Goal: Task Accomplishment & Management: Use online tool/utility

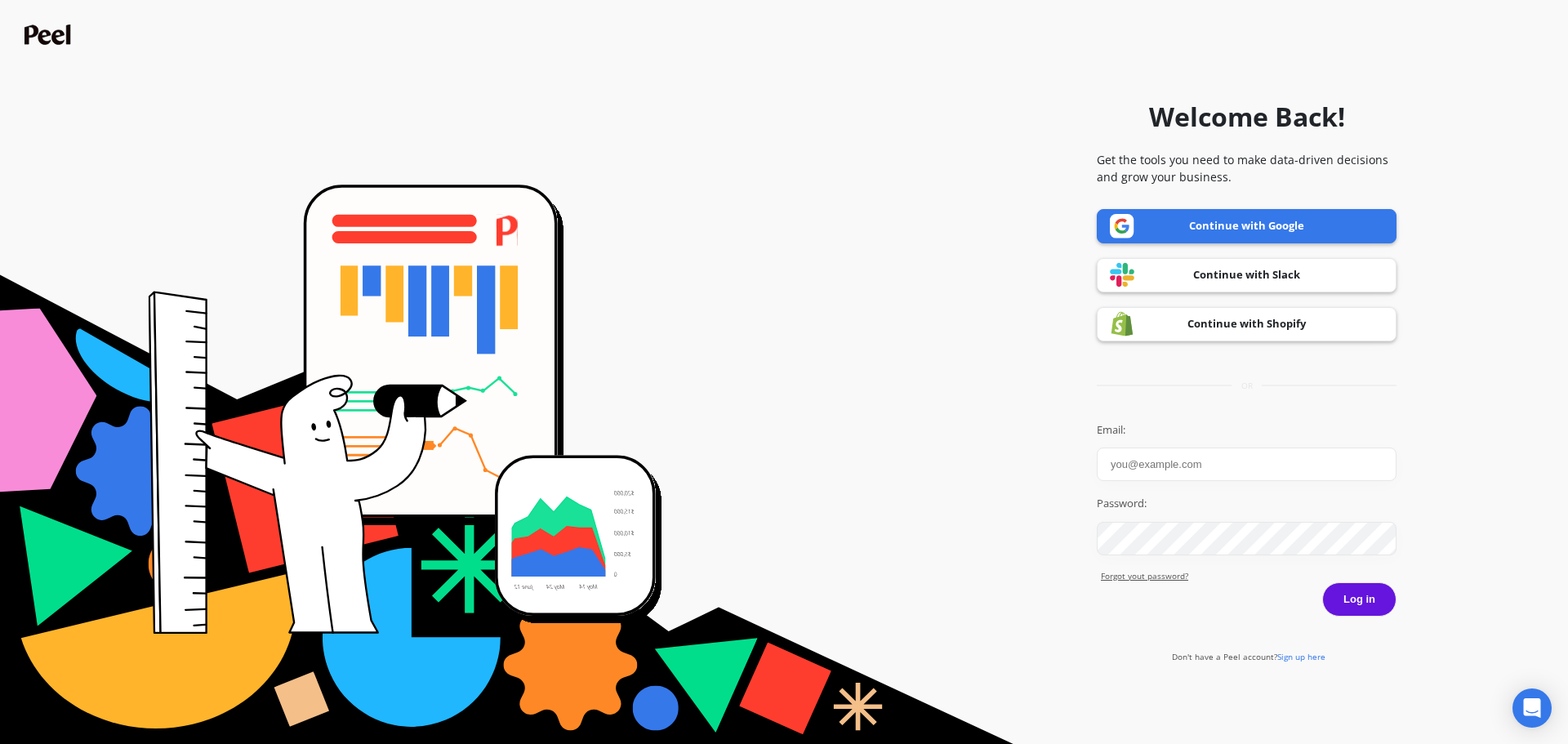
click at [1215, 233] on link "Continue with Google" at bounding box center [1246, 227] width 299 height 34
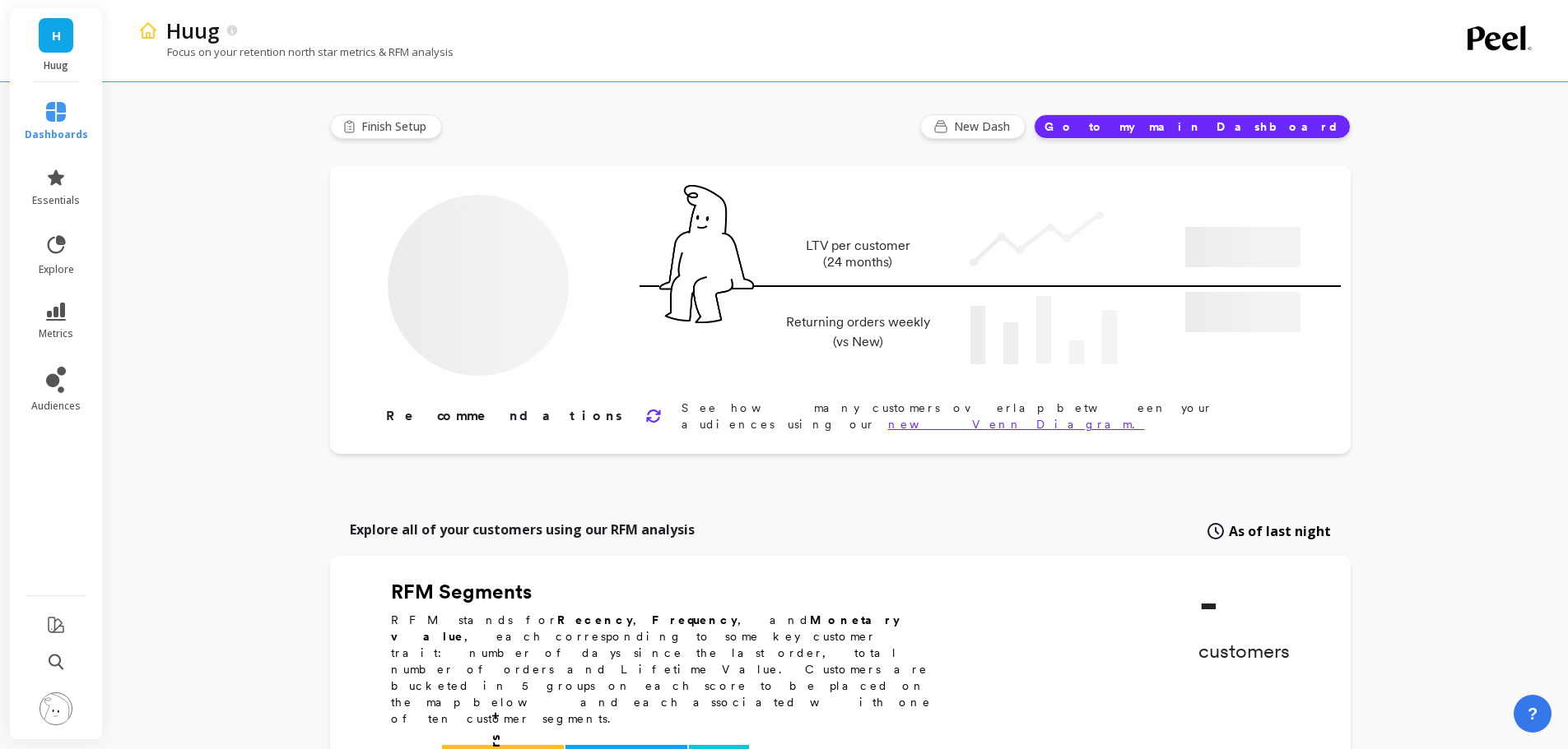
type input "Champions"
type input "1896"
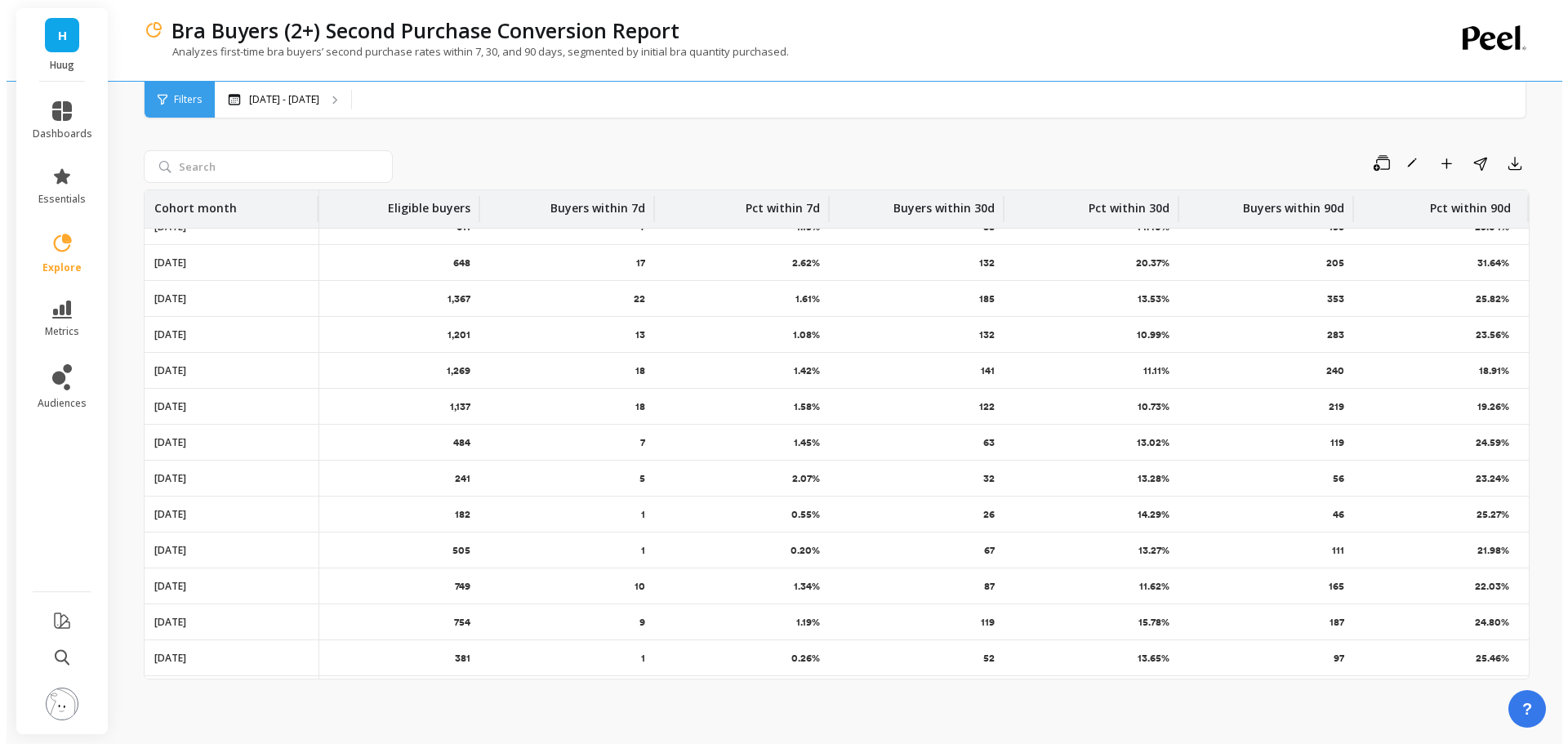
scroll to position [0, 26]
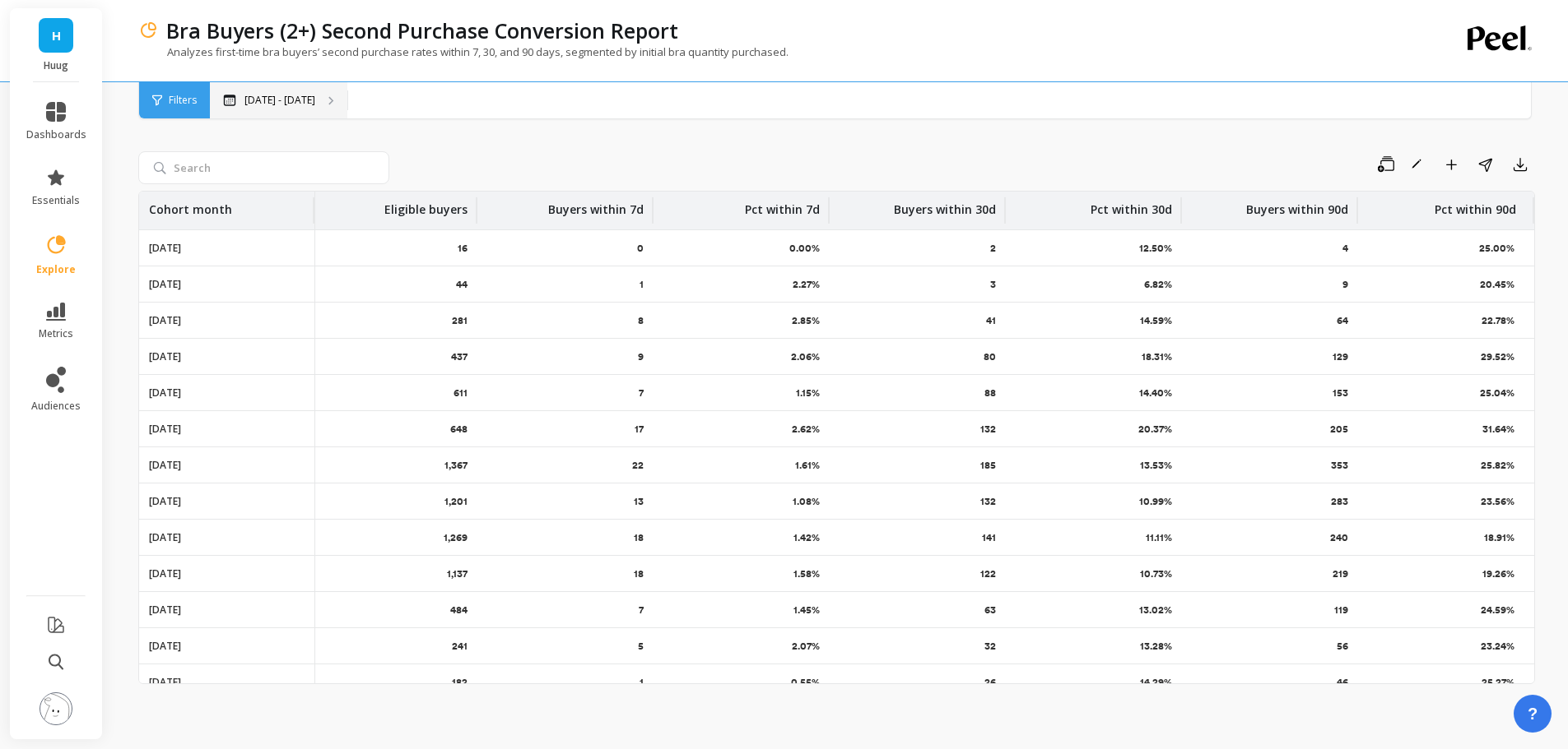
click at [322, 109] on div "Apr 12 - Aug 12" at bounding box center [278, 100] width 137 height 36
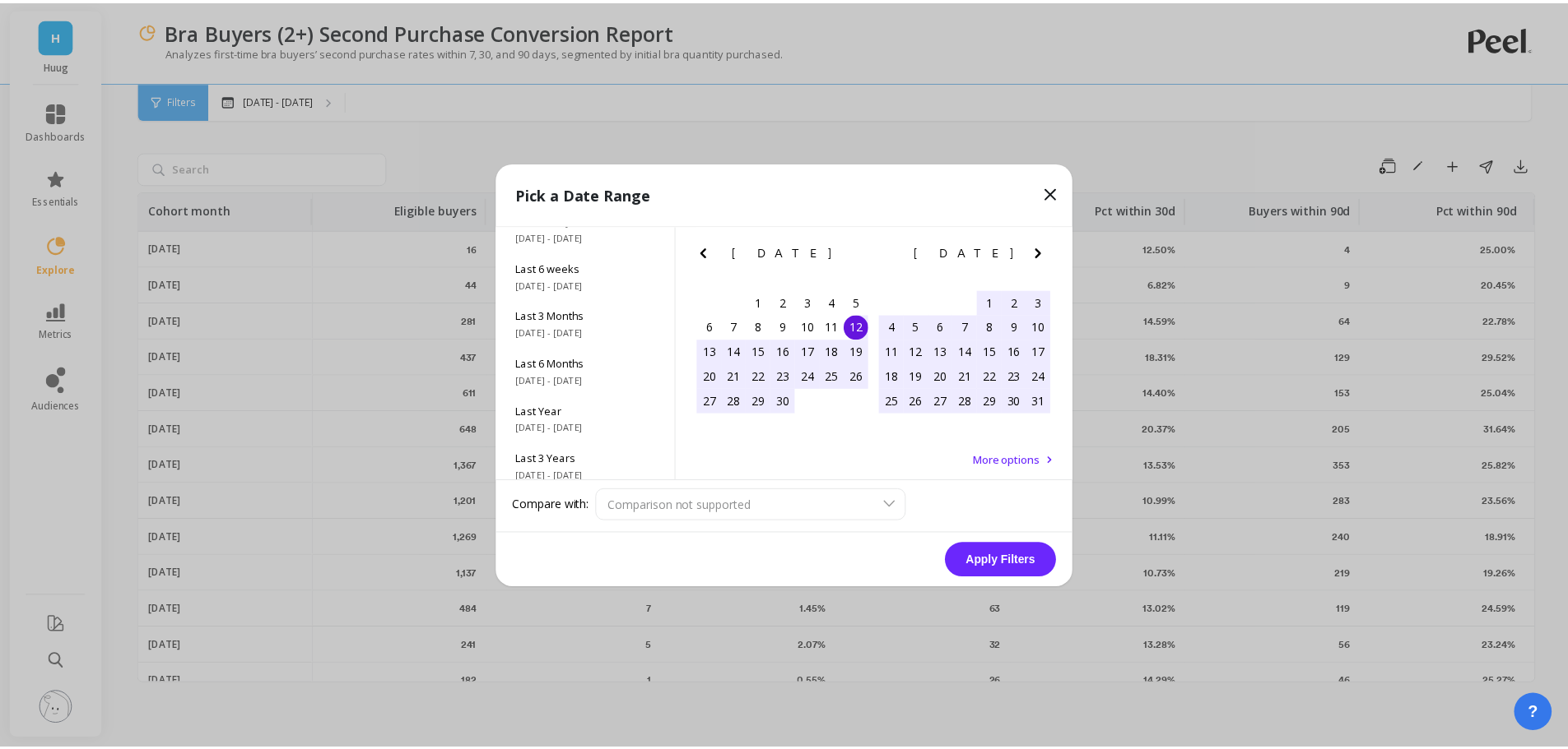
scroll to position [223, 0]
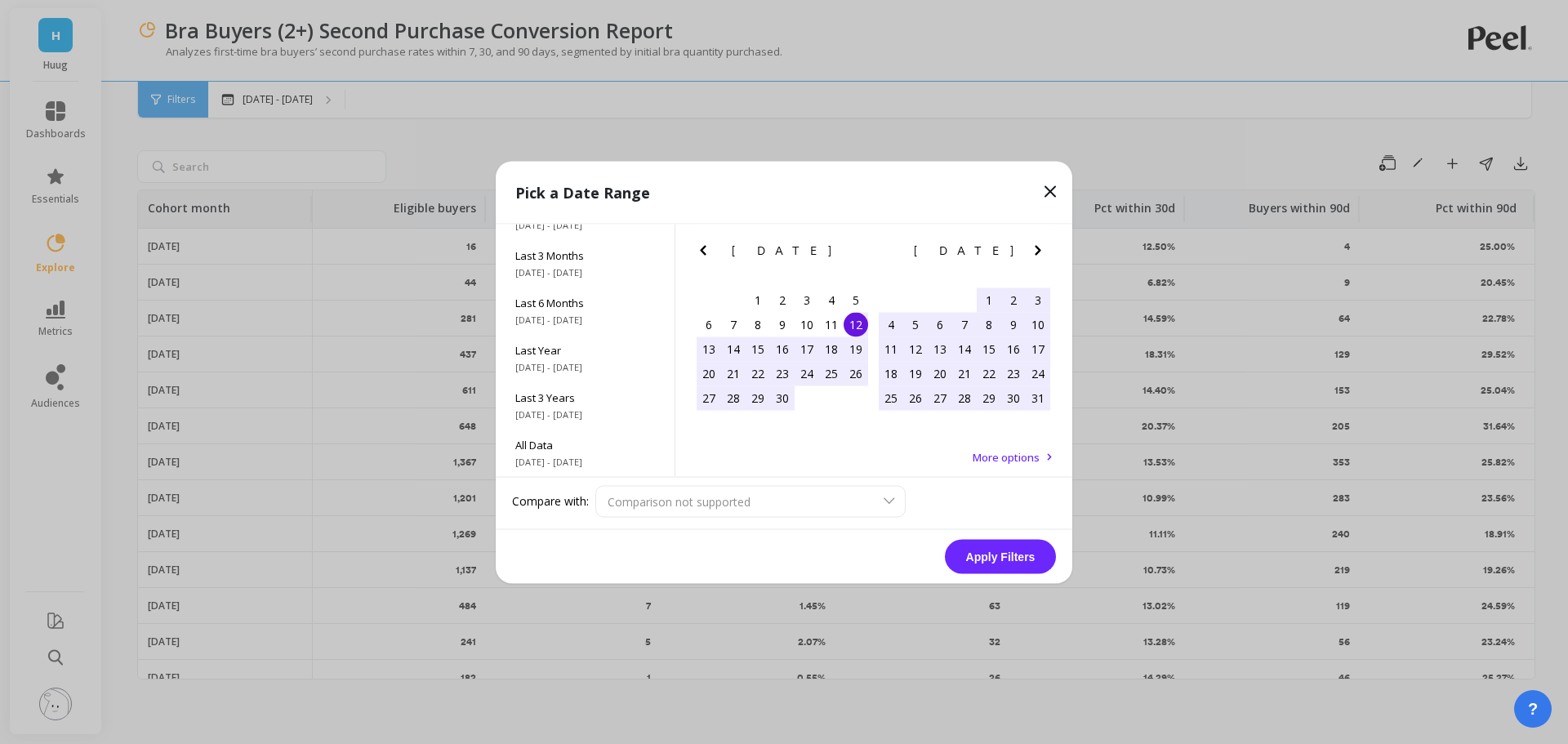
click at [1025, 458] on span "More options" at bounding box center [1006, 457] width 67 height 15
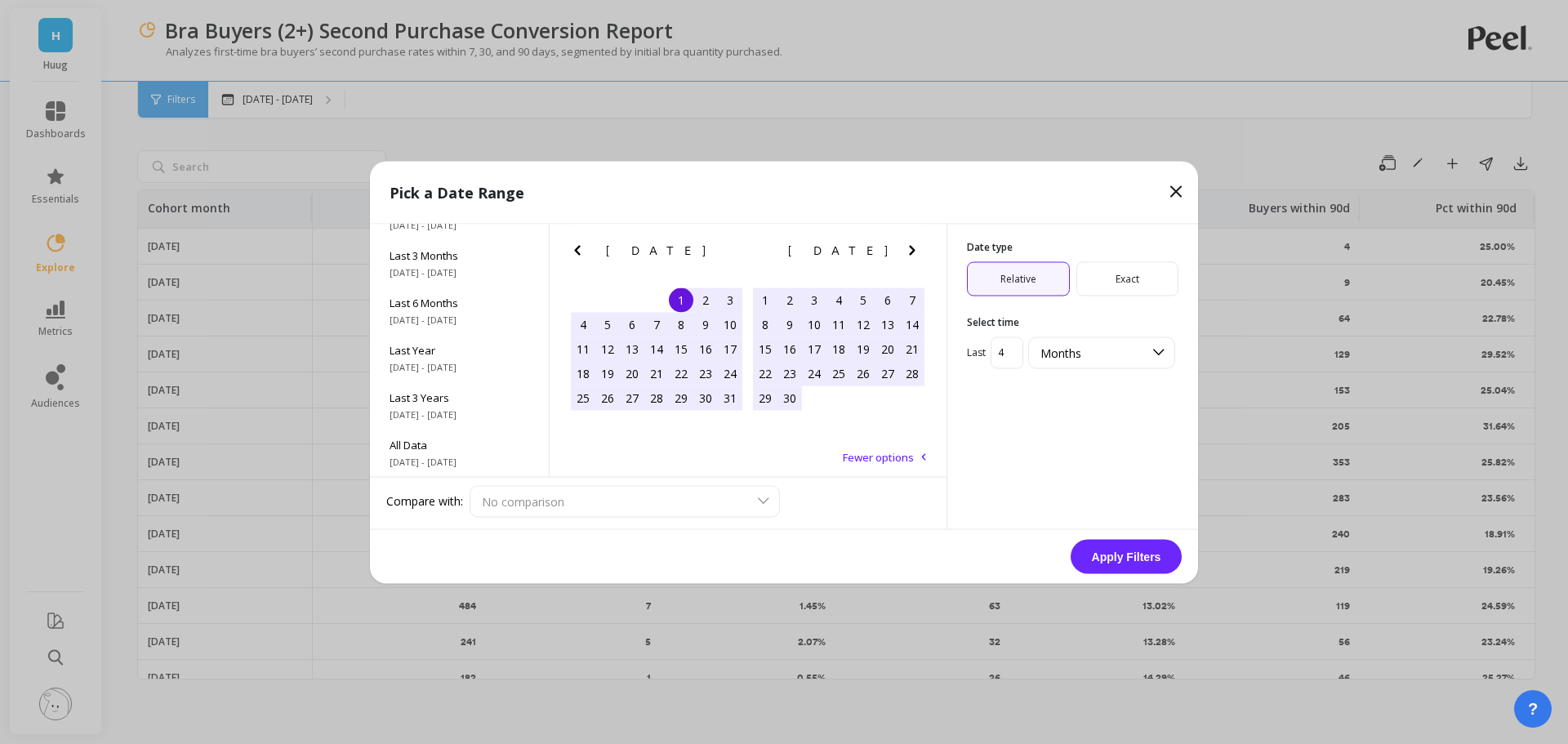
click at [1173, 190] on icon at bounding box center [1175, 191] width 9 height 9
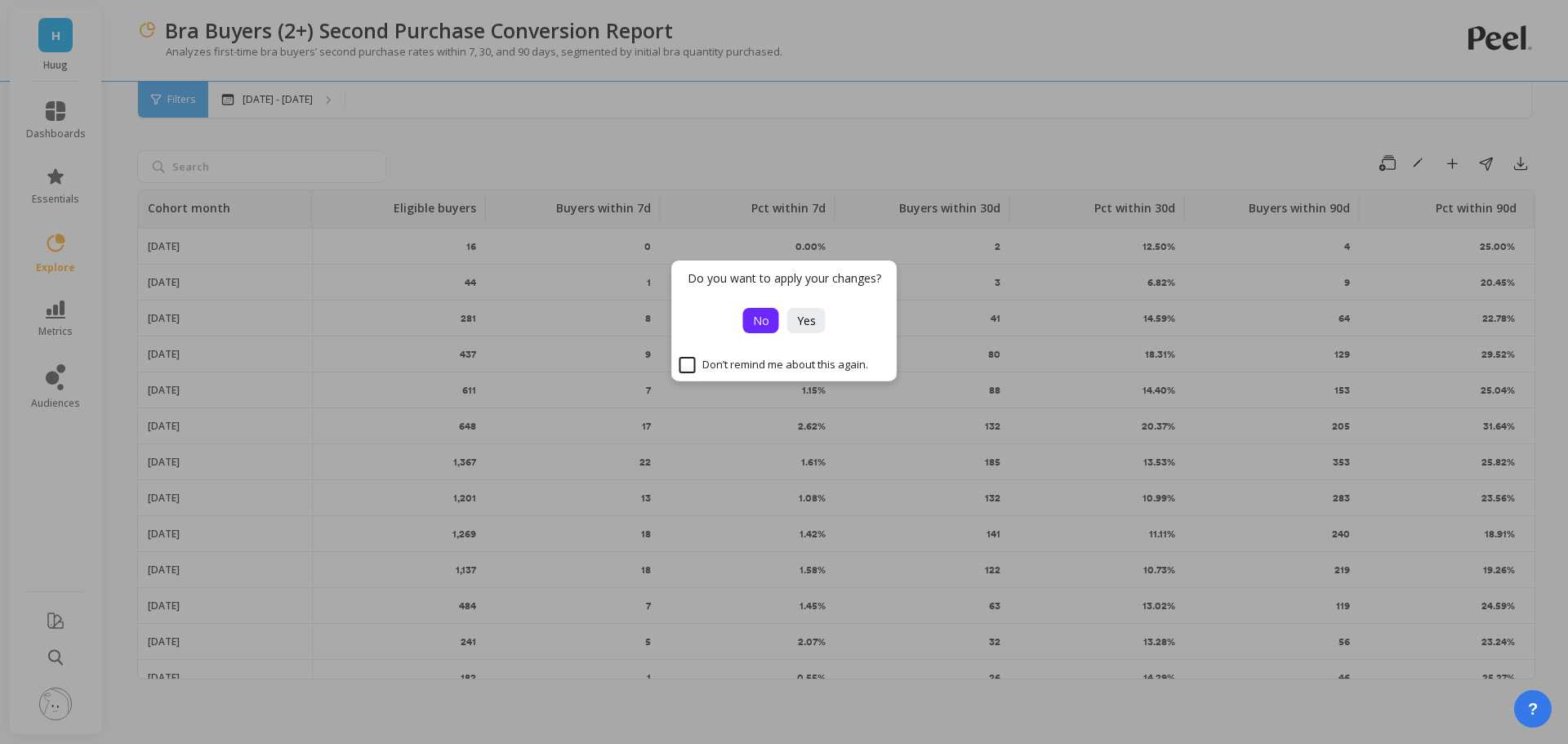
click at [749, 316] on button "No" at bounding box center [761, 321] width 36 height 26
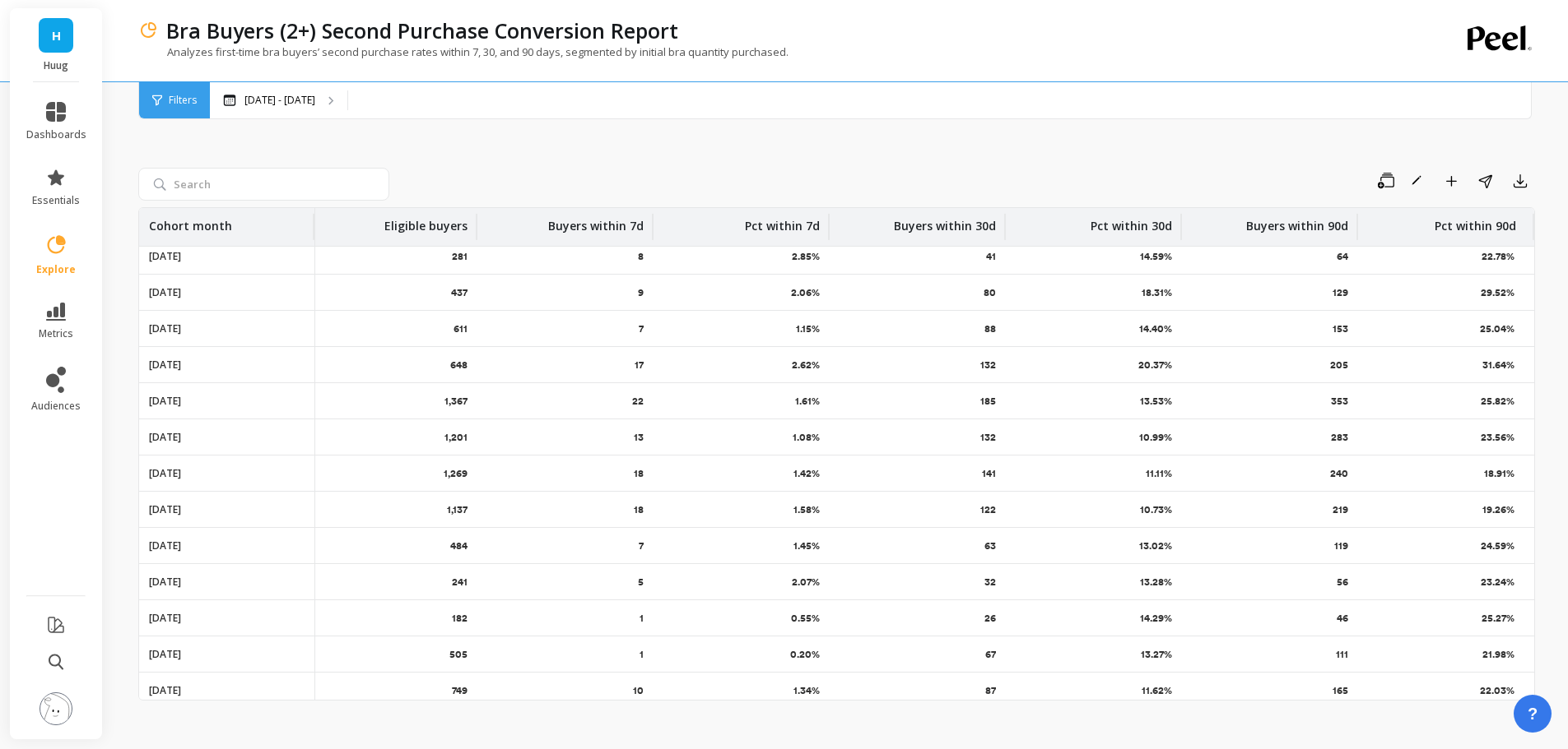
scroll to position [0, 14]
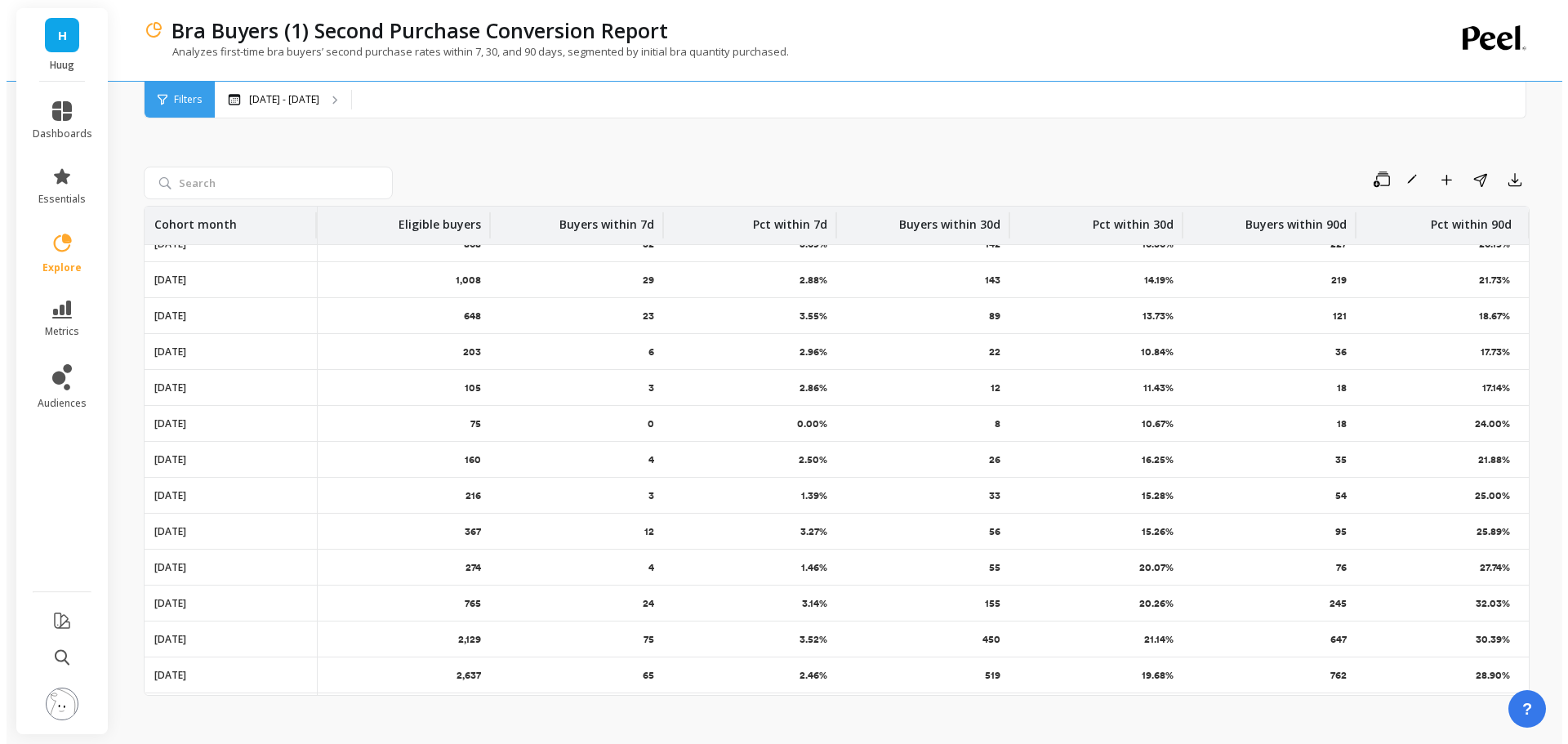
scroll to position [389, 0]
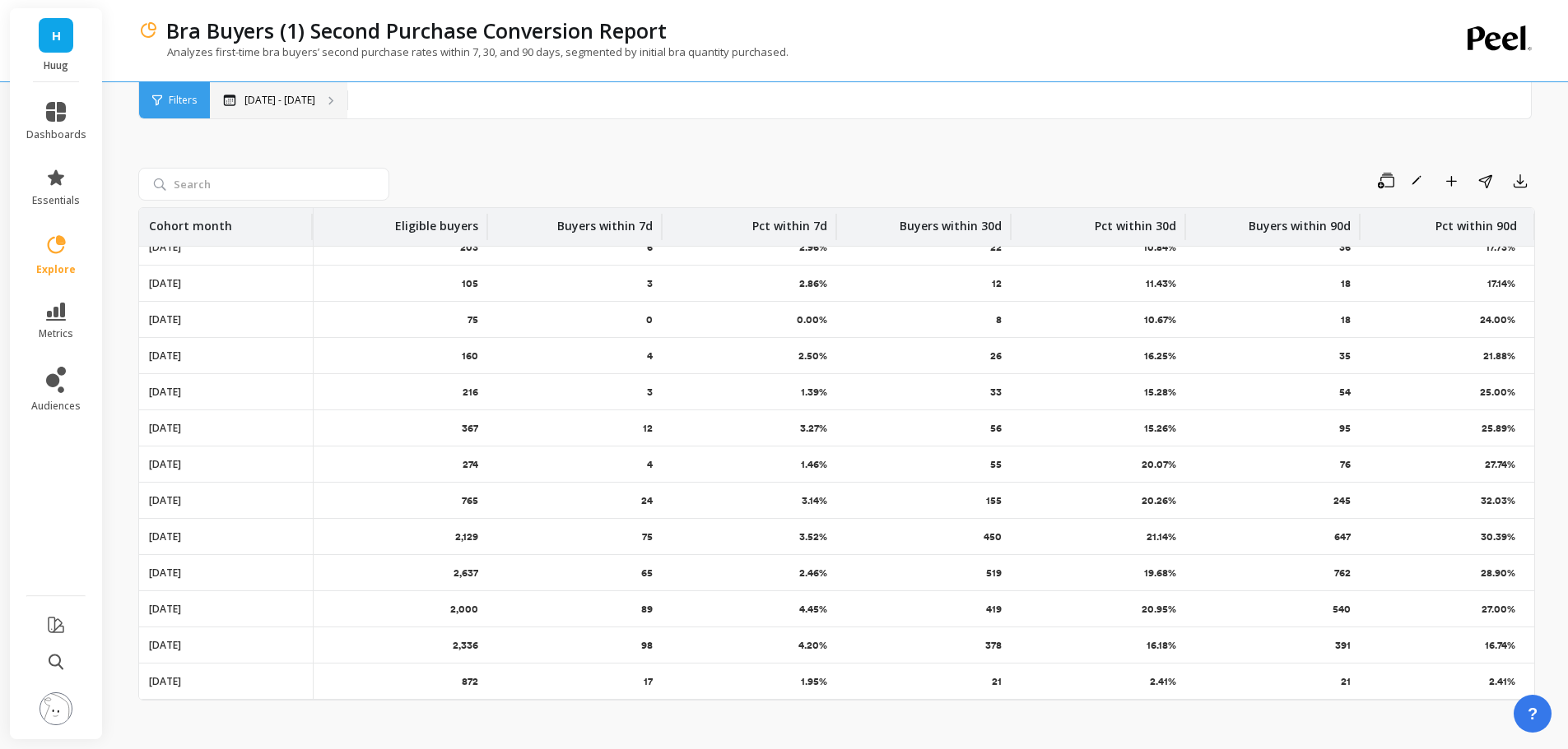
click at [330, 105] on div "[DATE] - [DATE]" at bounding box center [278, 100] width 137 height 36
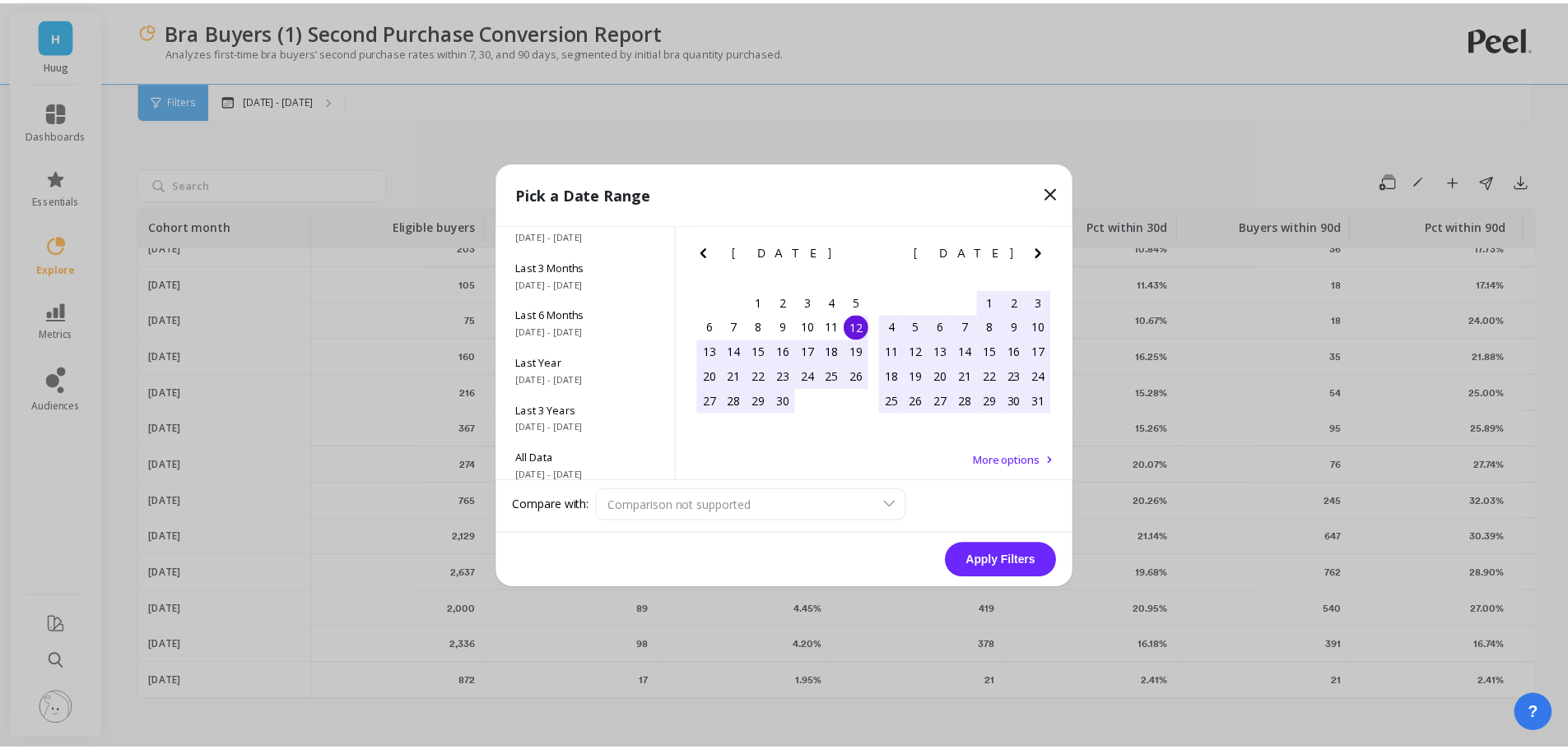
scroll to position [223, 0]
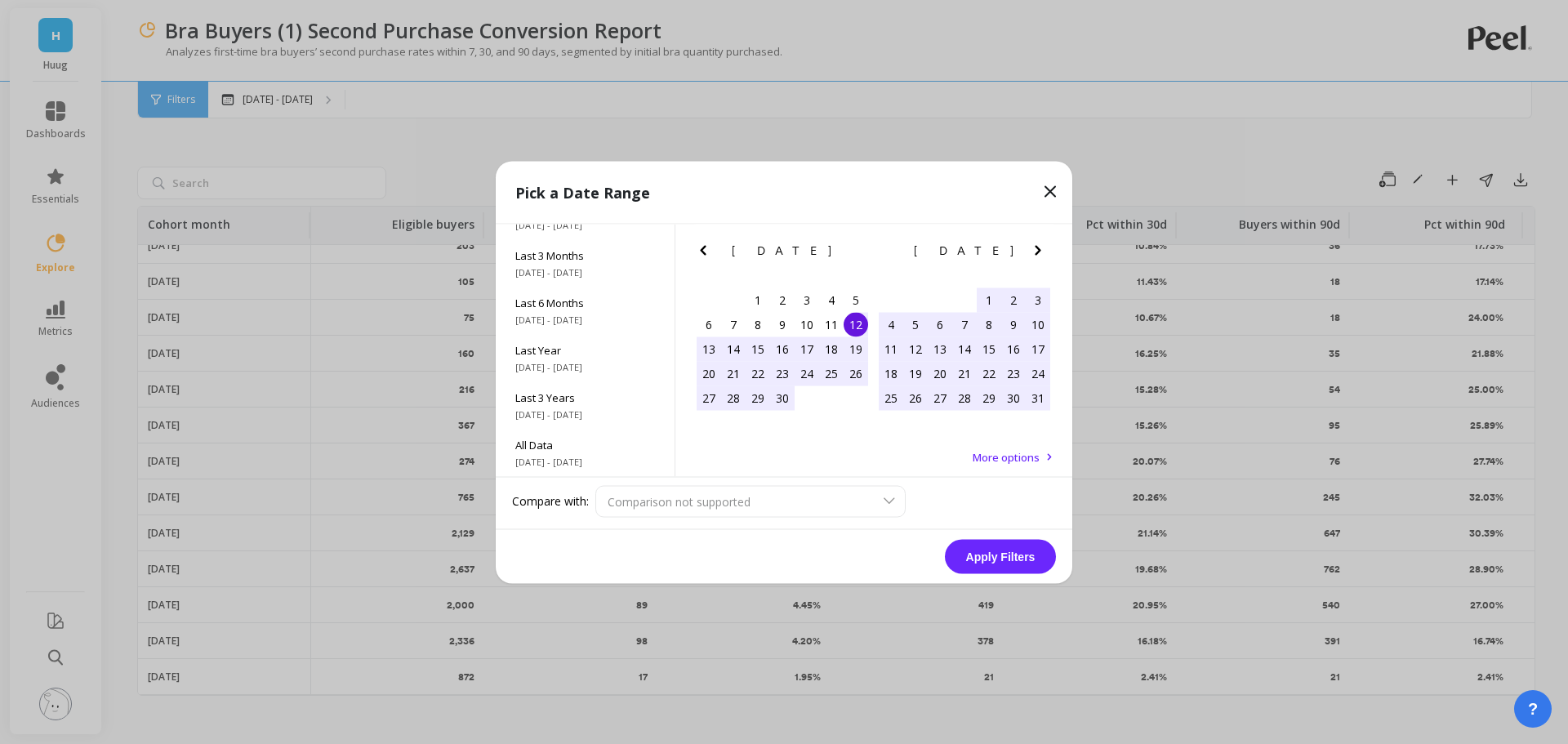
click at [1057, 185] on icon at bounding box center [1050, 191] width 20 height 20
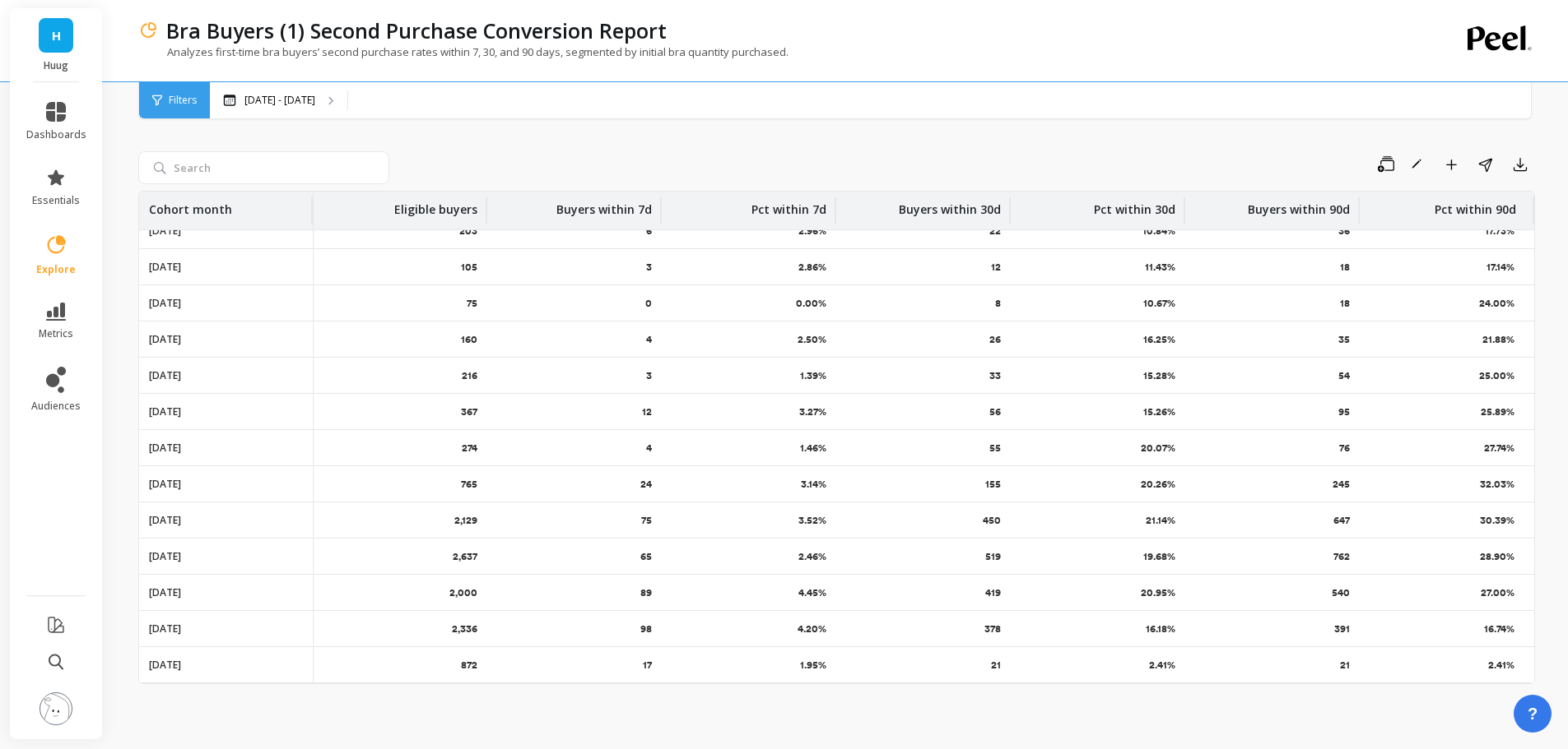
scroll to position [391, 0]
click at [237, 78] on div "Bra Buyers (1) Second Purchase Conversion Report Analyzes first-time bra buyers…" at bounding box center [769, 41] width 1262 height 81
click at [153, 111] on div "Filters" at bounding box center [175, 100] width 71 height 36
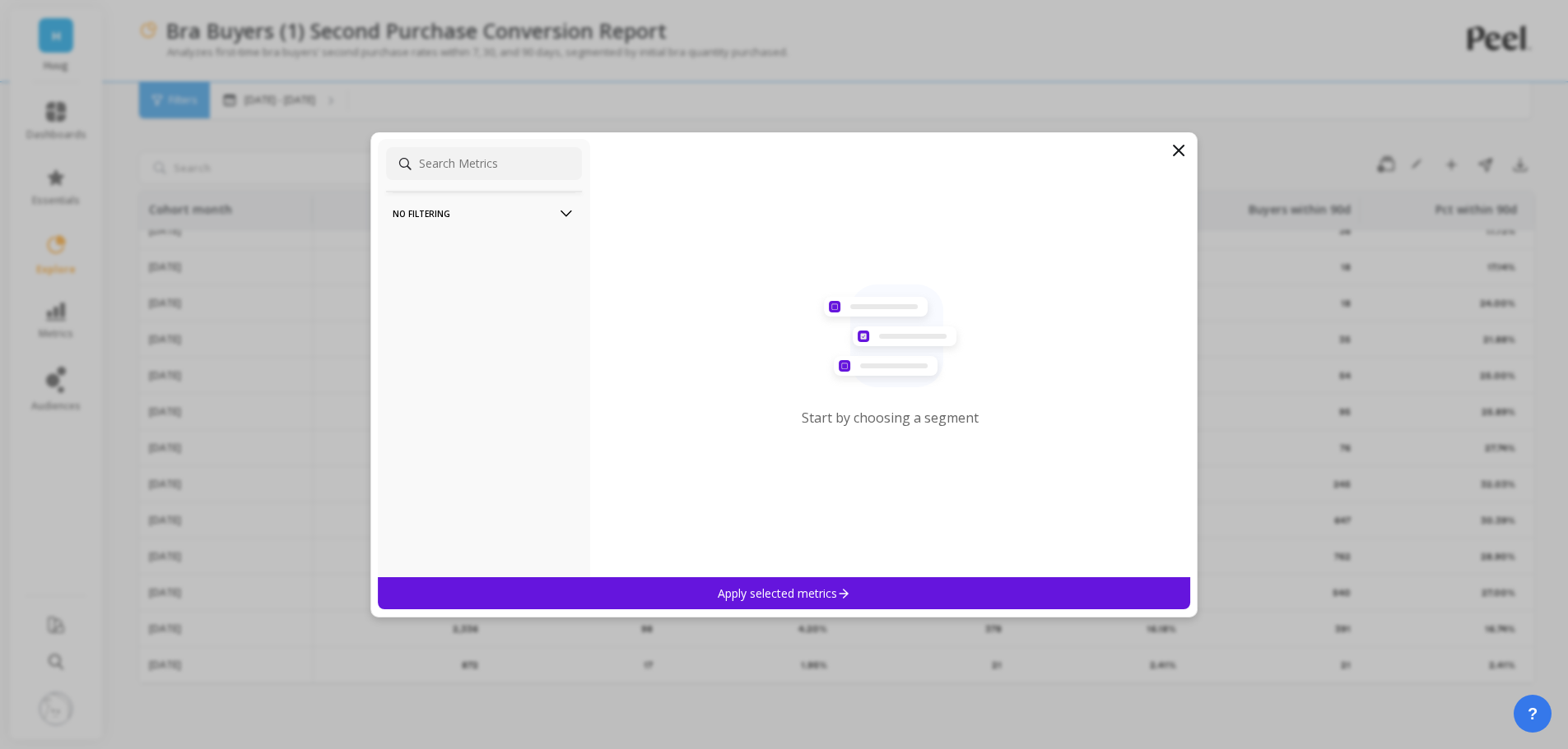
click at [488, 215] on p "No filtering" at bounding box center [483, 213] width 182 height 42
click at [636, 593] on div "Apply selected metrics" at bounding box center [784, 593] width 813 height 32
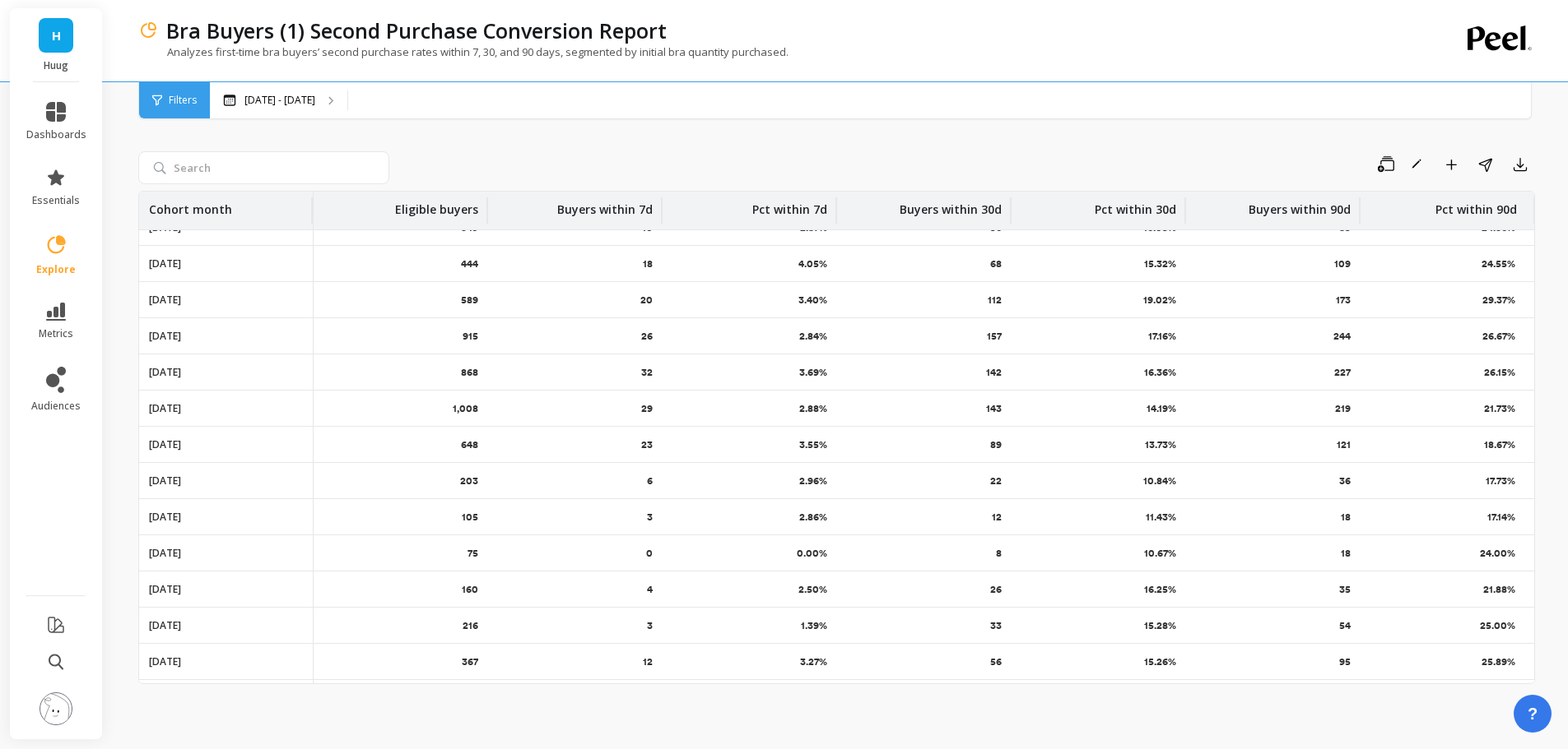
scroll to position [0, 0]
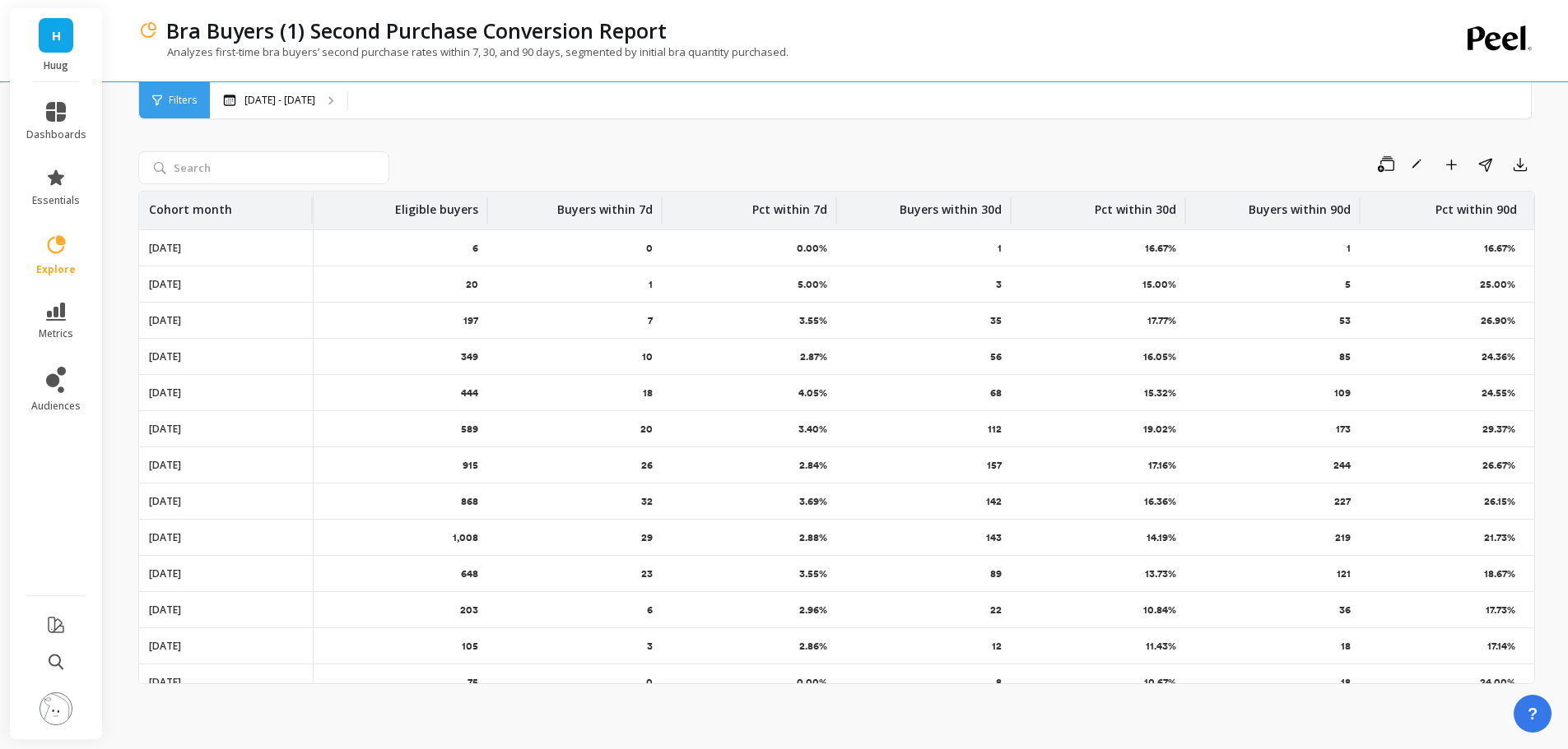
click at [150, 30] on img at bounding box center [148, 30] width 20 height 20
